Goal: Task Accomplishment & Management: Manage account settings

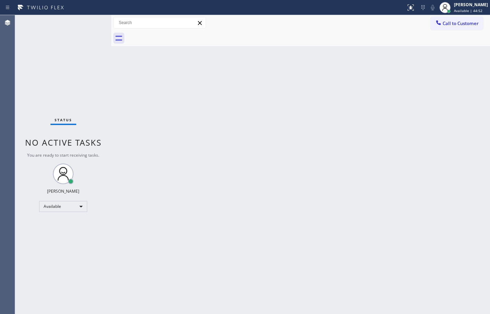
drag, startPoint x: 69, startPoint y: 49, endPoint x: 299, endPoint y: 53, distance: 229.6
click at [69, 49] on div "Status No active tasks You are ready to start receiving tasks. [PERSON_NAME] Av…" at bounding box center [63, 164] width 96 height 299
click at [464, 8] on div "[PERSON_NAME] Available | 44:53" at bounding box center [471, 7] width 37 height 12
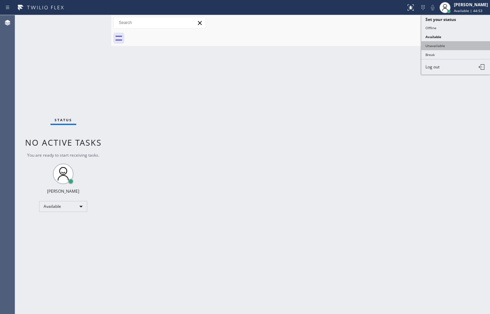
click at [456, 42] on button "Unavailable" at bounding box center [456, 45] width 69 height 9
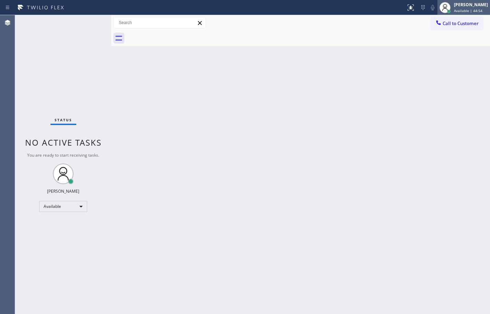
click at [462, 10] on span "Available | 44:54" at bounding box center [468, 10] width 29 height 5
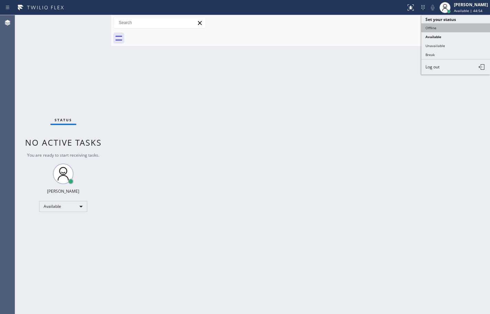
click at [455, 25] on button "Offline" at bounding box center [456, 27] width 69 height 9
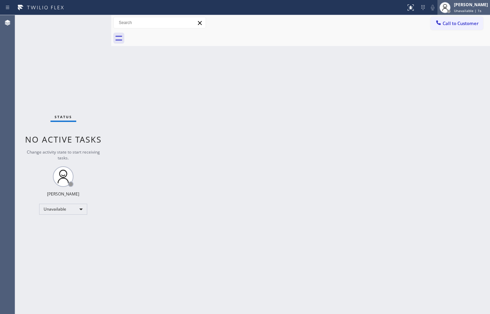
click at [460, 12] on span "Unavailable | 1s" at bounding box center [467, 10] width 27 height 5
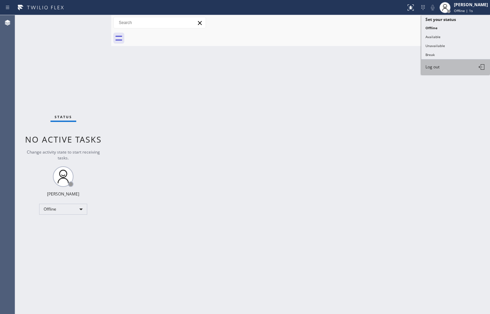
click at [451, 70] on button "Log out" at bounding box center [456, 66] width 69 height 15
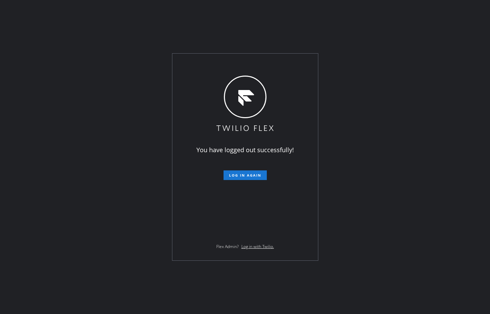
click at [60, 100] on div "You have logged out successfully! Log in again Flex Admin? Log in with Twilio." at bounding box center [245, 157] width 490 height 314
